Goal: Information Seeking & Learning: Learn about a topic

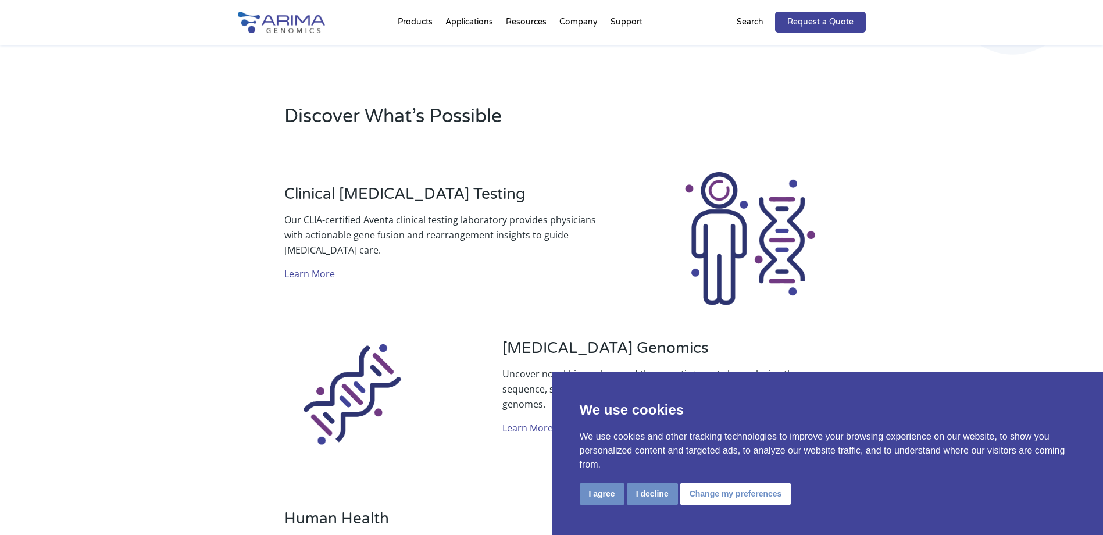
scroll to position [338, 0]
click at [610, 493] on button "I agree" at bounding box center [601, 494] width 45 height 22
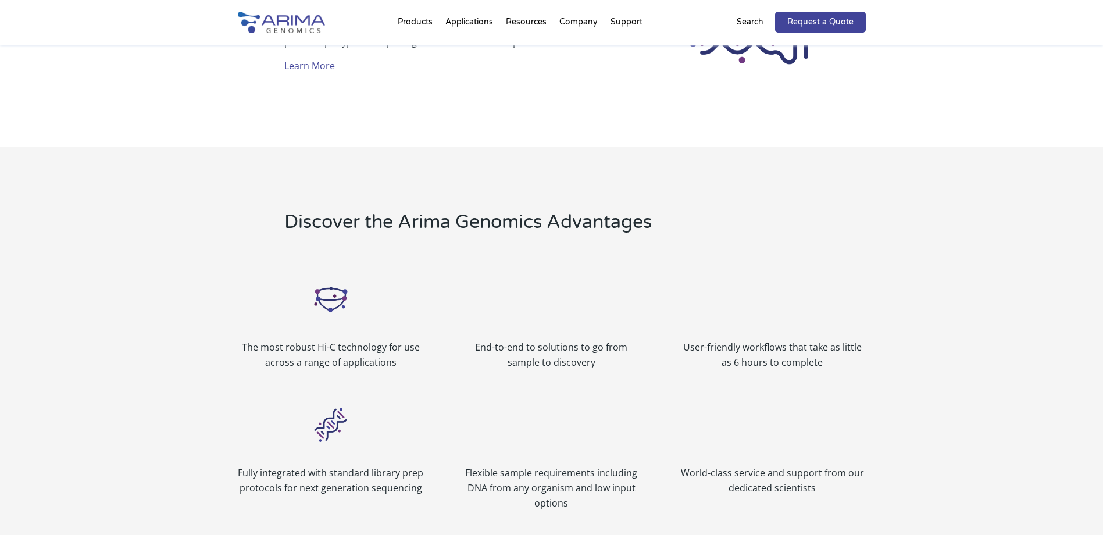
scroll to position [1143, 0]
click at [339, 314] on img at bounding box center [330, 297] width 46 height 46
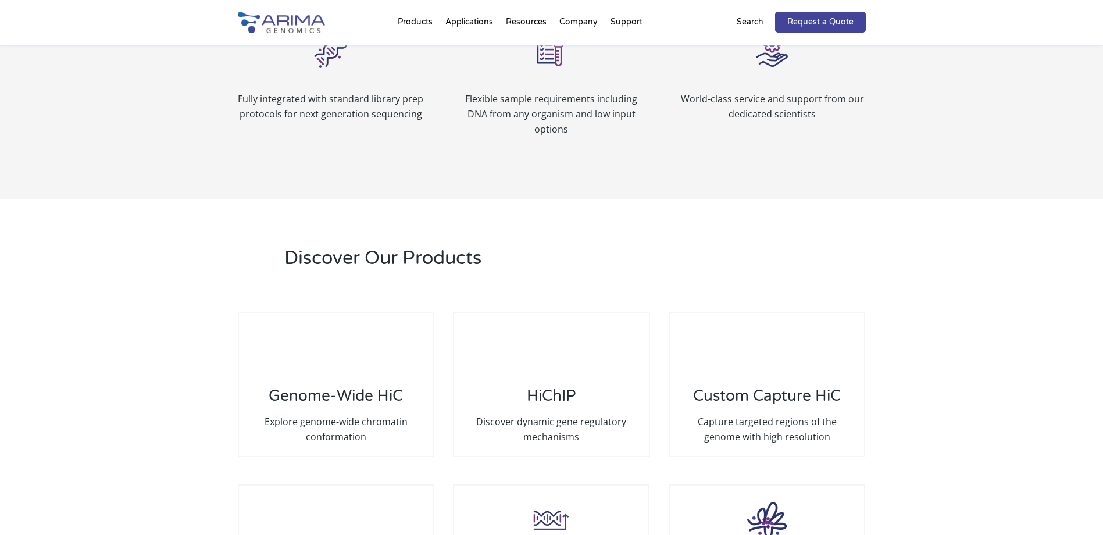
scroll to position [1516, 0]
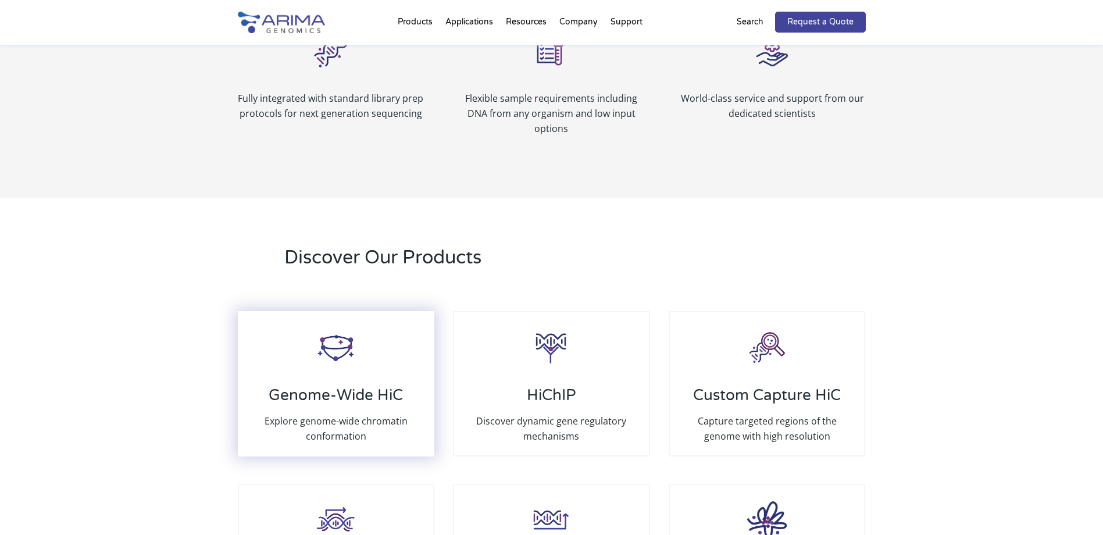
click at [358, 389] on h3 "Genome-Wide HiC" at bounding box center [336, 399] width 171 height 27
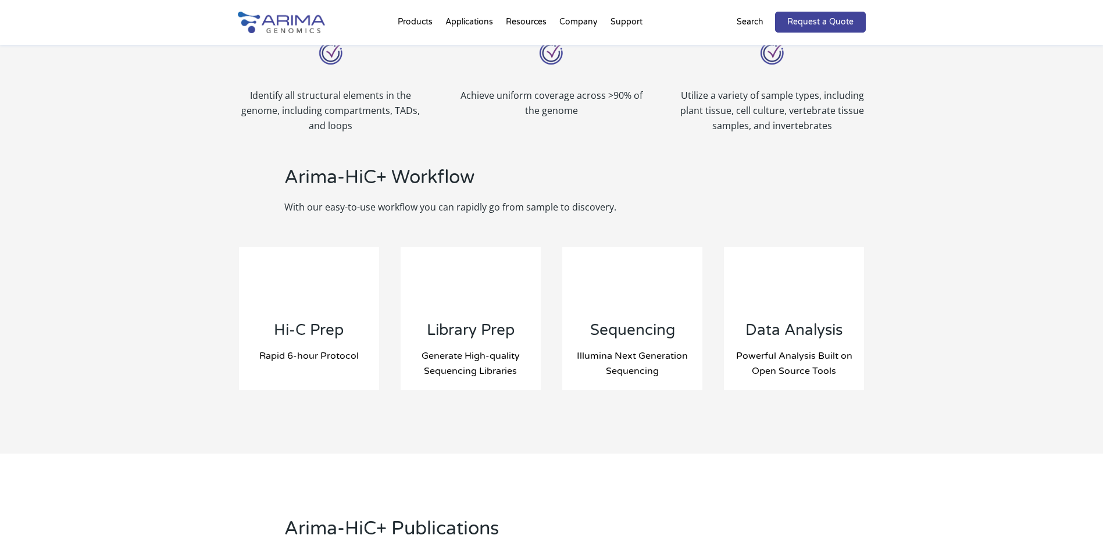
scroll to position [1072, 0]
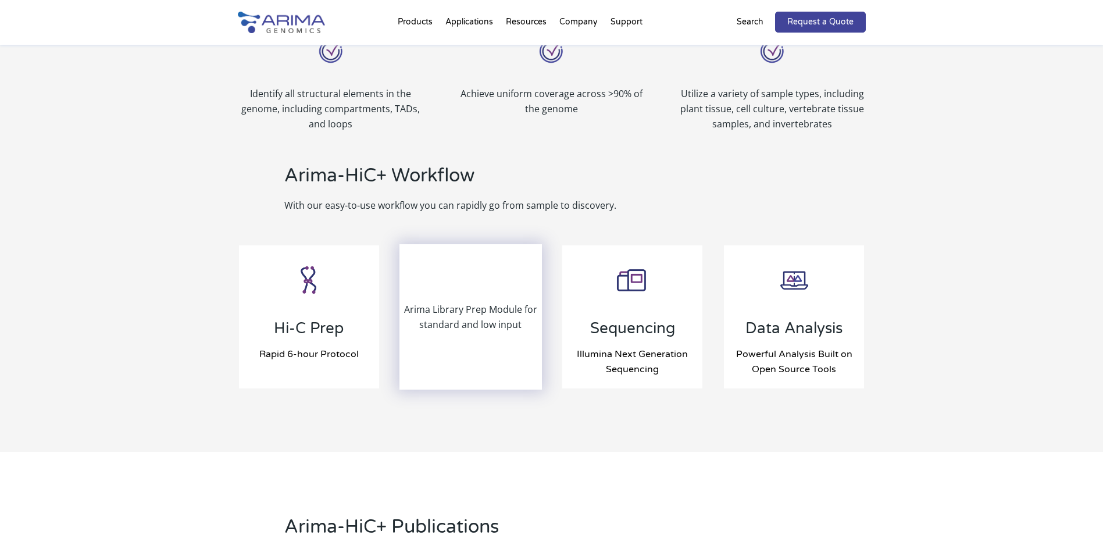
click at [453, 314] on p "Arima Library Prep Module for standard and low input" at bounding box center [470, 317] width 141 height 30
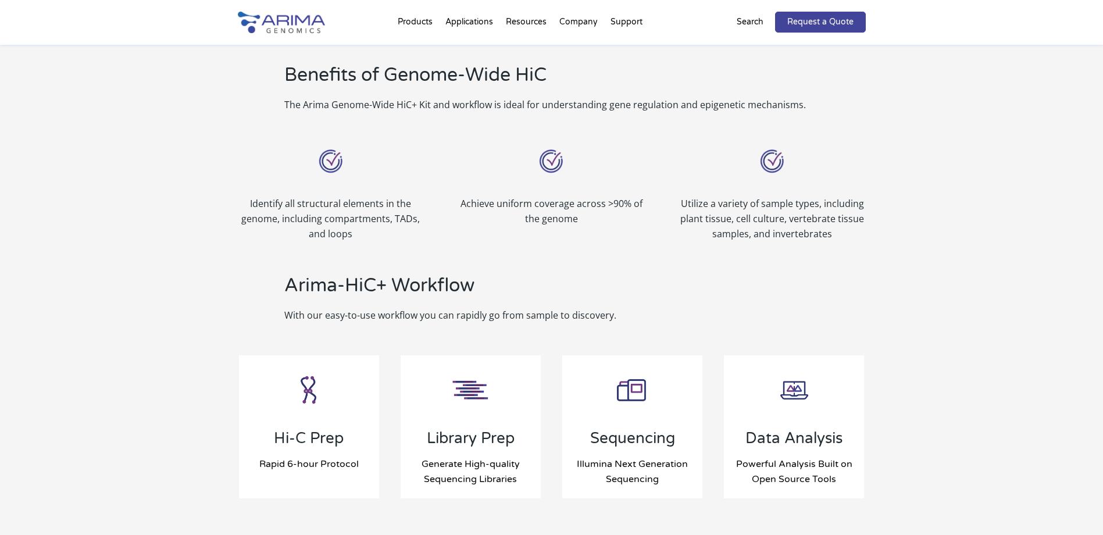
scroll to position [961, 0]
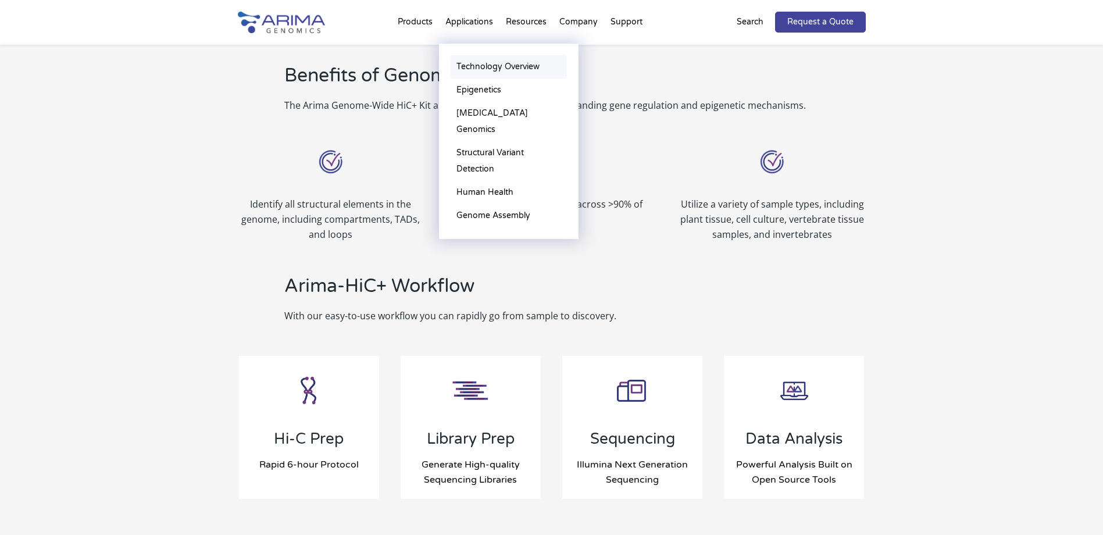
click at [483, 63] on link "Technology Overview" at bounding box center [508, 66] width 116 height 23
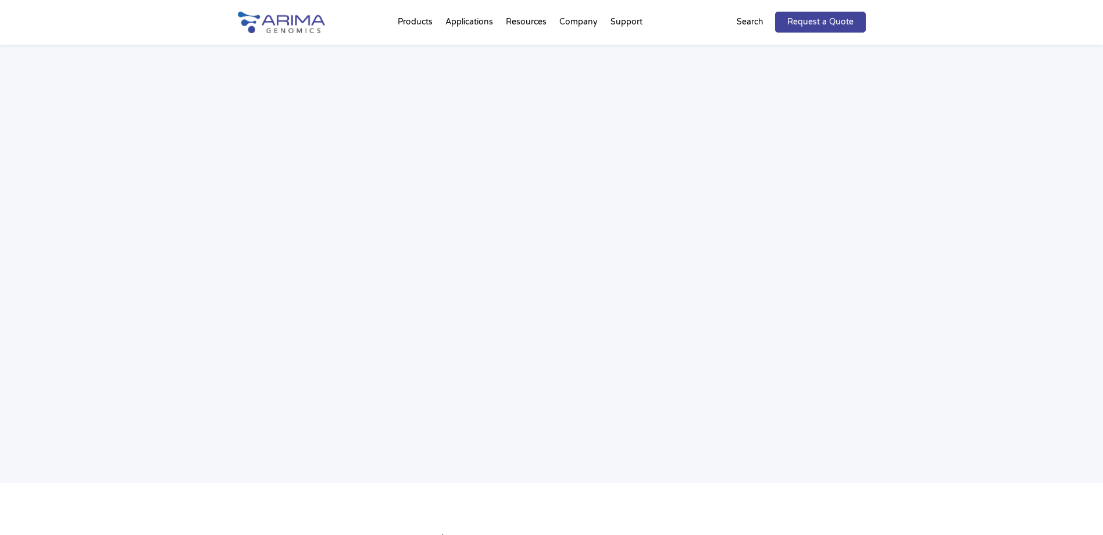
scroll to position [1690, 0]
